Goal: Task Accomplishment & Management: Complete application form

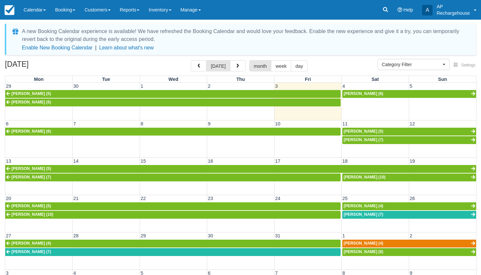
select select
click at [237, 68] on span "button" at bounding box center [237, 66] width 5 height 5
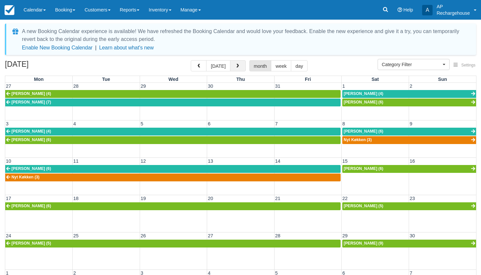
click at [237, 66] on span "button" at bounding box center [237, 66] width 5 height 5
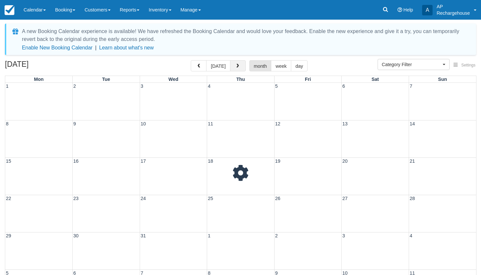
click at [237, 66] on span "button" at bounding box center [237, 66] width 5 height 5
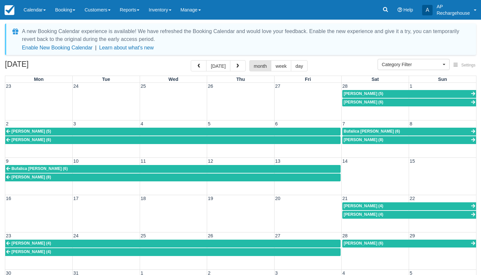
click at [347, 167] on td at bounding box center [375, 173] width 67 height 17
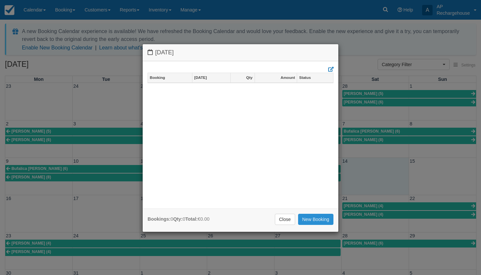
click at [309, 220] on link "New Booking" at bounding box center [316, 219] width 36 height 11
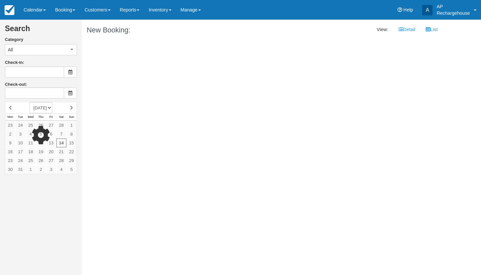
type input "[DATE]"
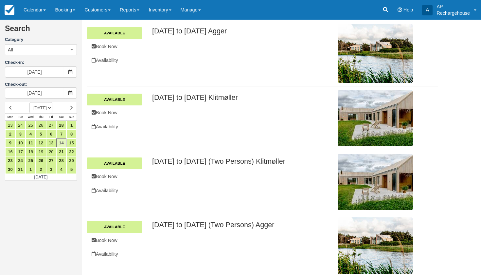
scroll to position [23, 0]
